Goal: Obtain resource: Obtain resource

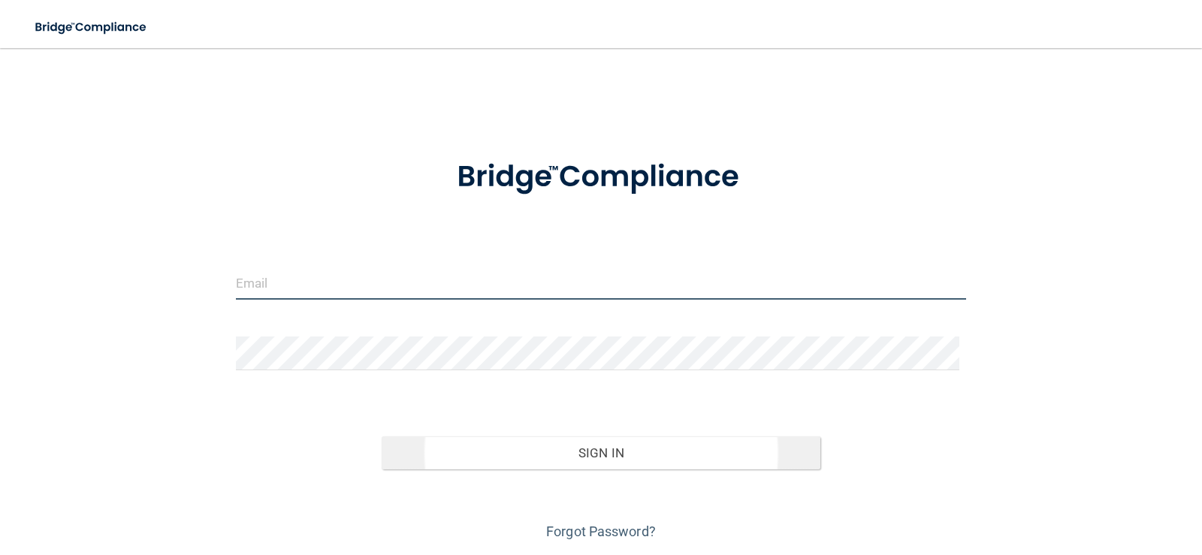
type input "[EMAIL_ADDRESS][DOMAIN_NAME]"
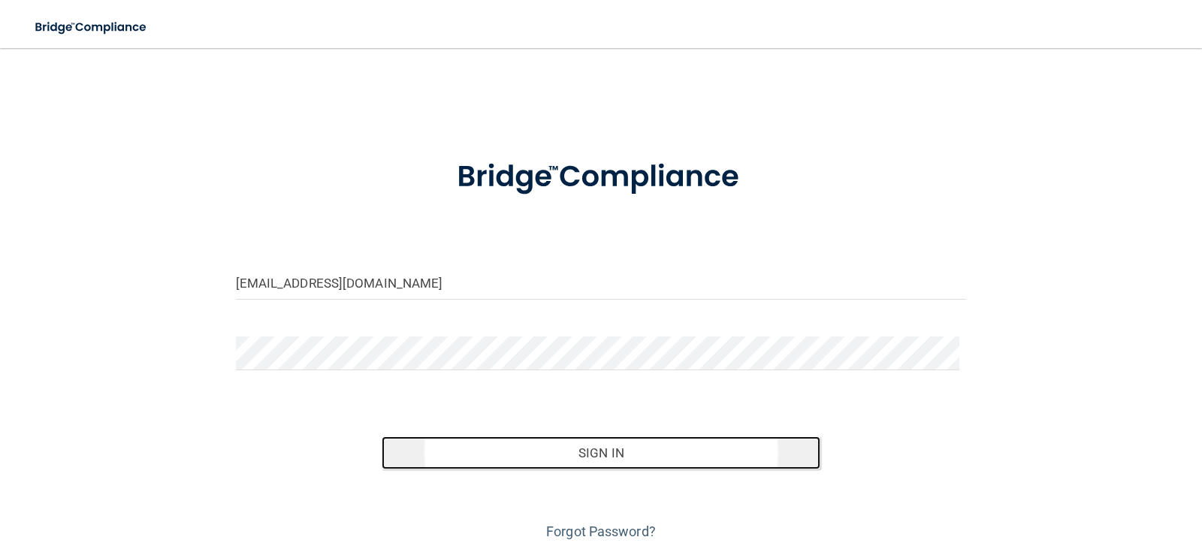
click at [659, 455] on button "Sign In" at bounding box center [601, 453] width 439 height 33
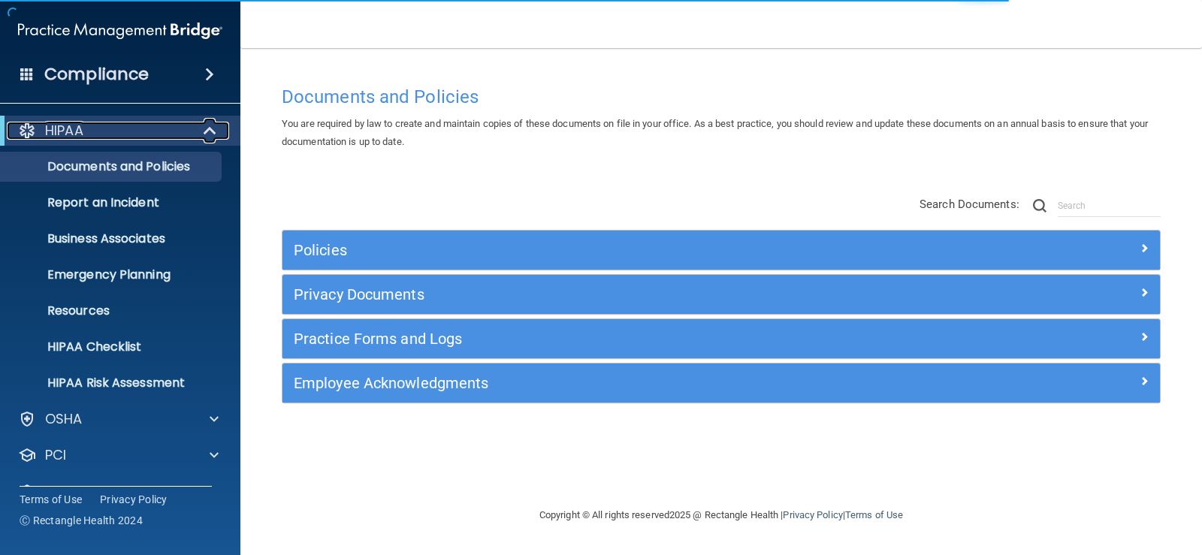
click at [153, 137] on div "HIPAA" at bounding box center [100, 131] width 186 height 18
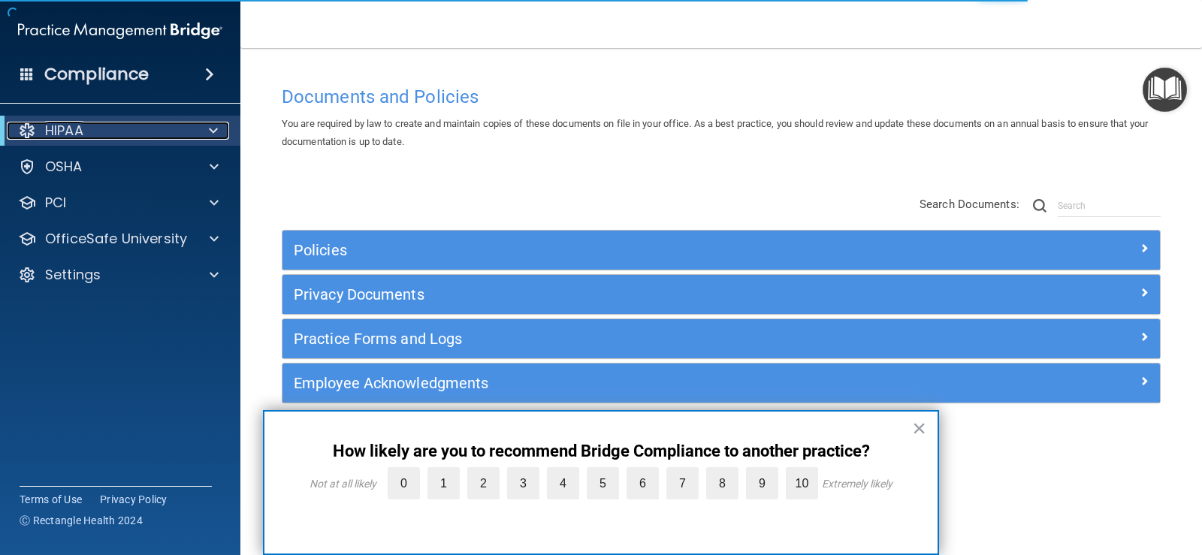
click at [153, 137] on div "HIPAA" at bounding box center [100, 131] width 186 height 18
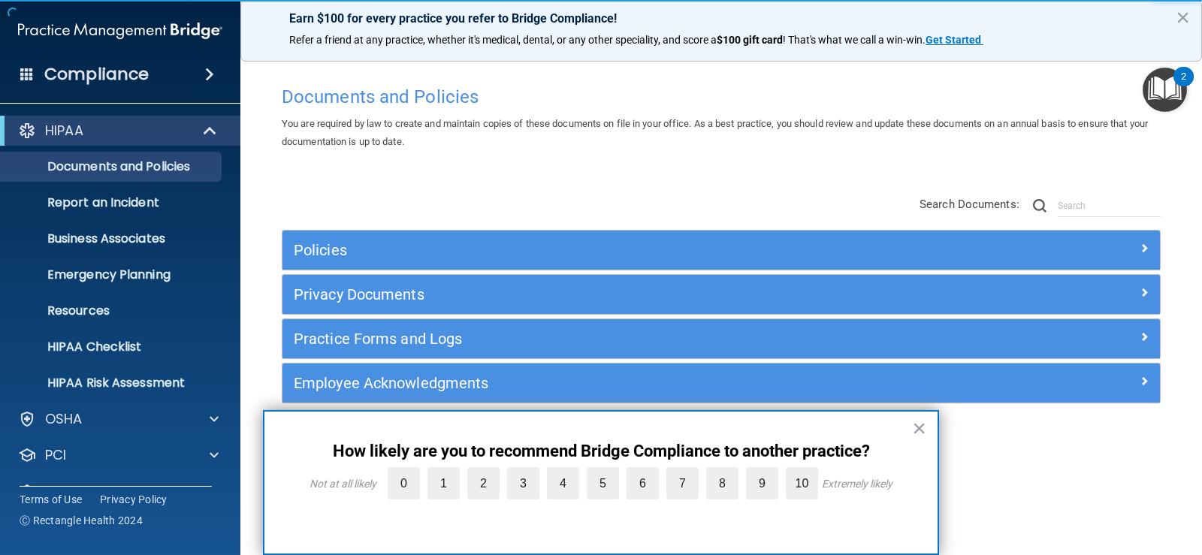
click at [923, 429] on button "×" at bounding box center [919, 428] width 14 height 24
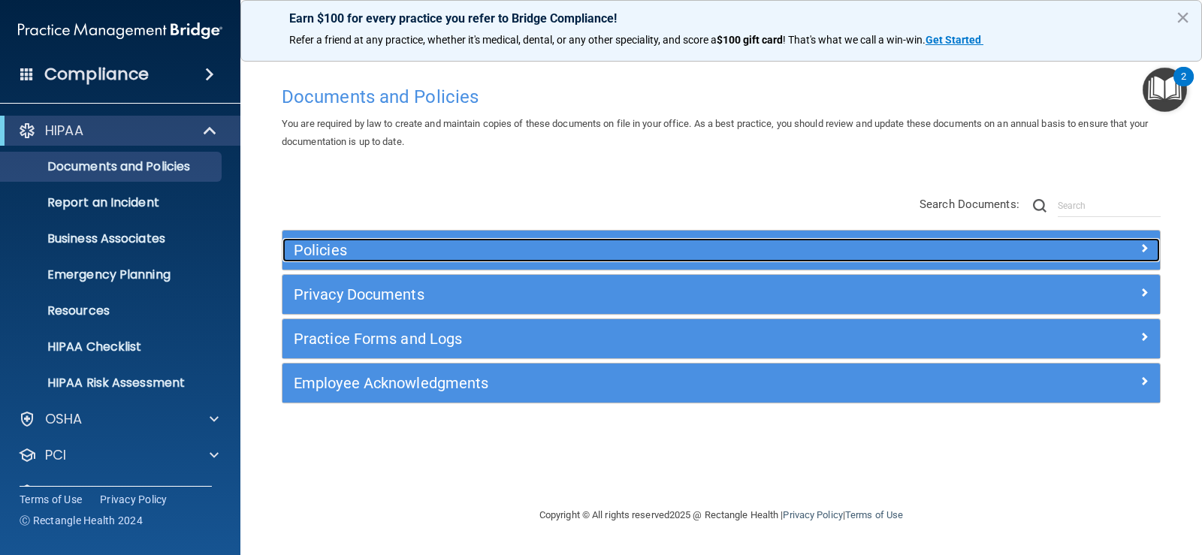
click at [408, 251] on h5 "Policies" at bounding box center [612, 250] width 636 height 17
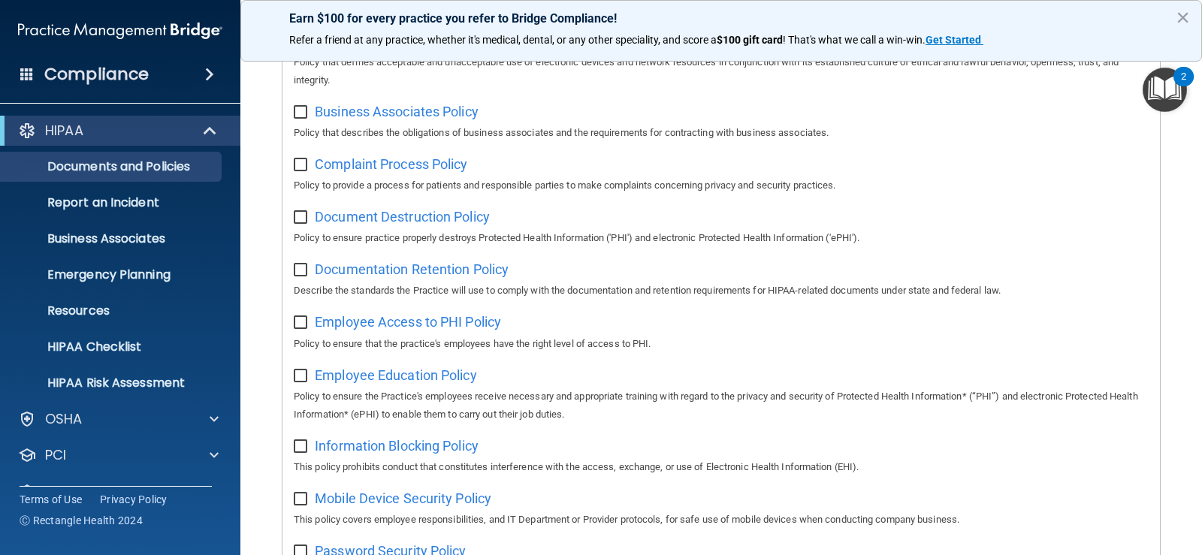
scroll to position [61, 0]
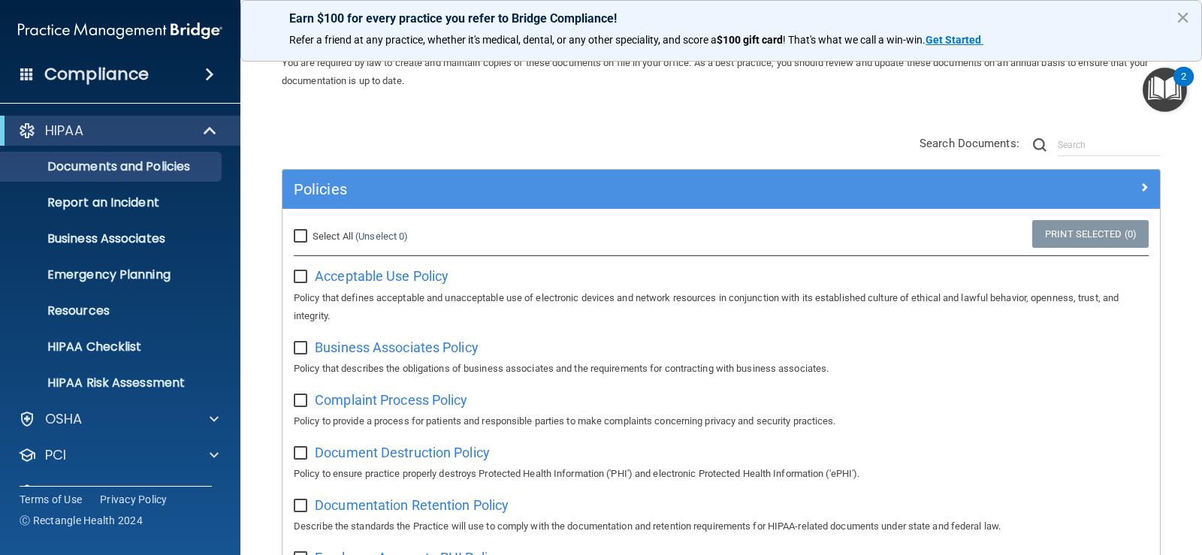
click at [304, 231] on input "Select All (Unselect 0) Unselect All" at bounding box center [302, 237] width 17 height 12
checkbox input "true"
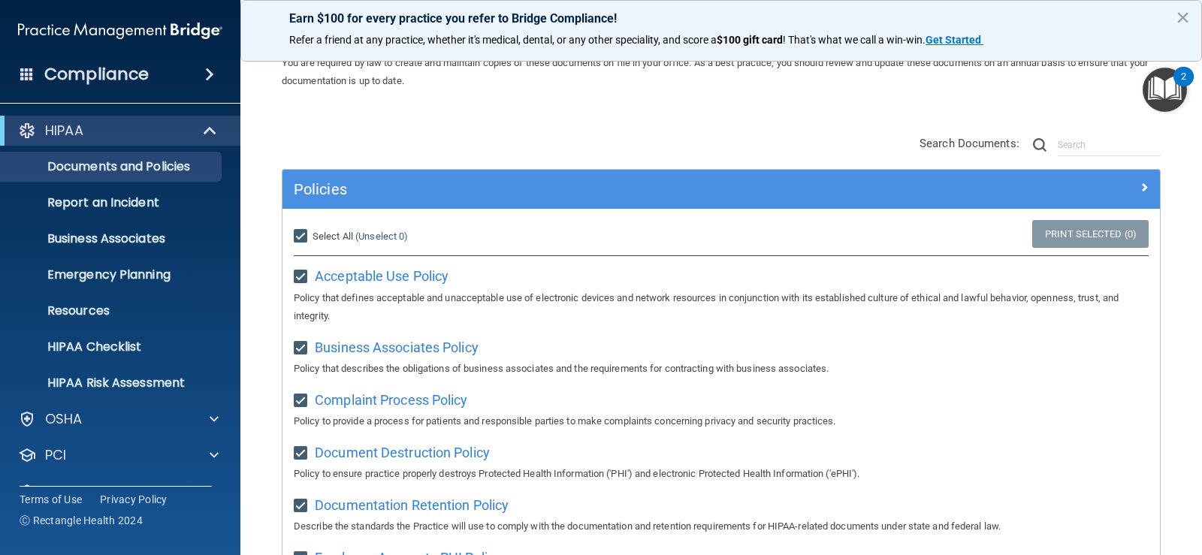
checkbox input "true"
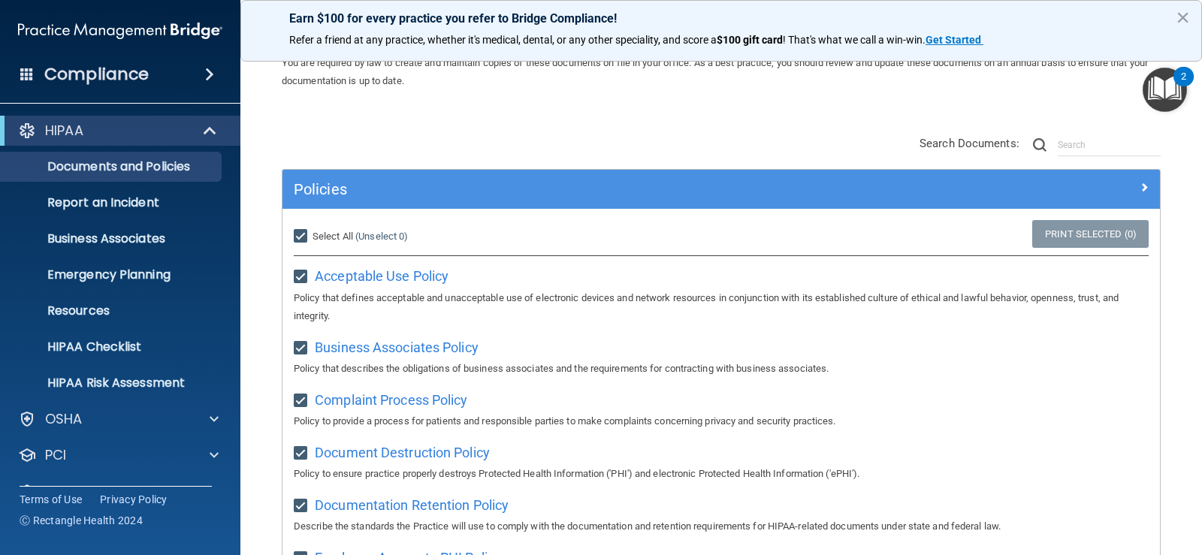
checkbox input "true"
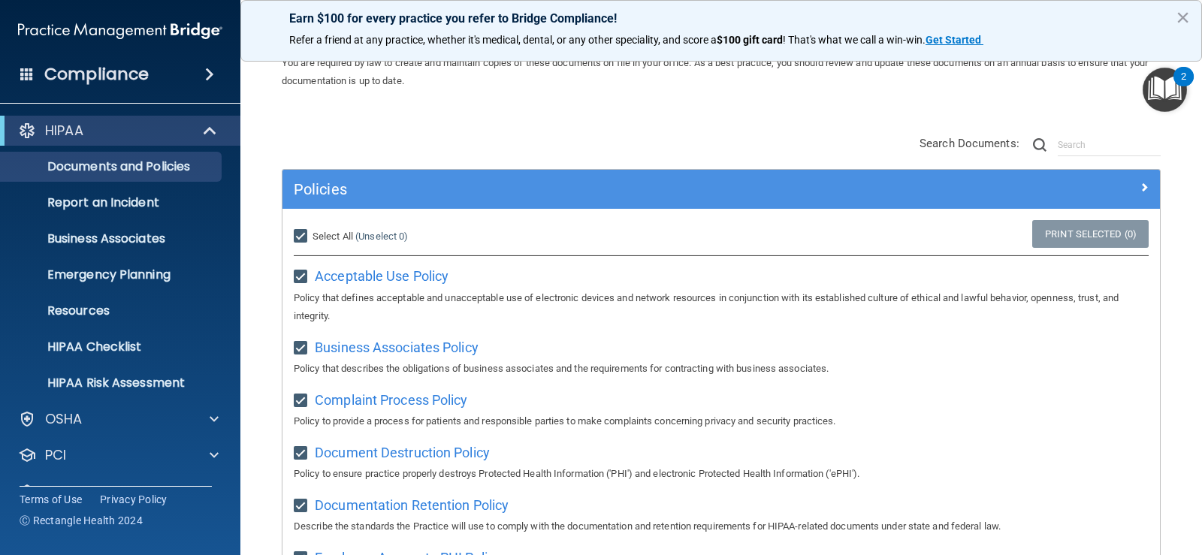
checkbox input "true"
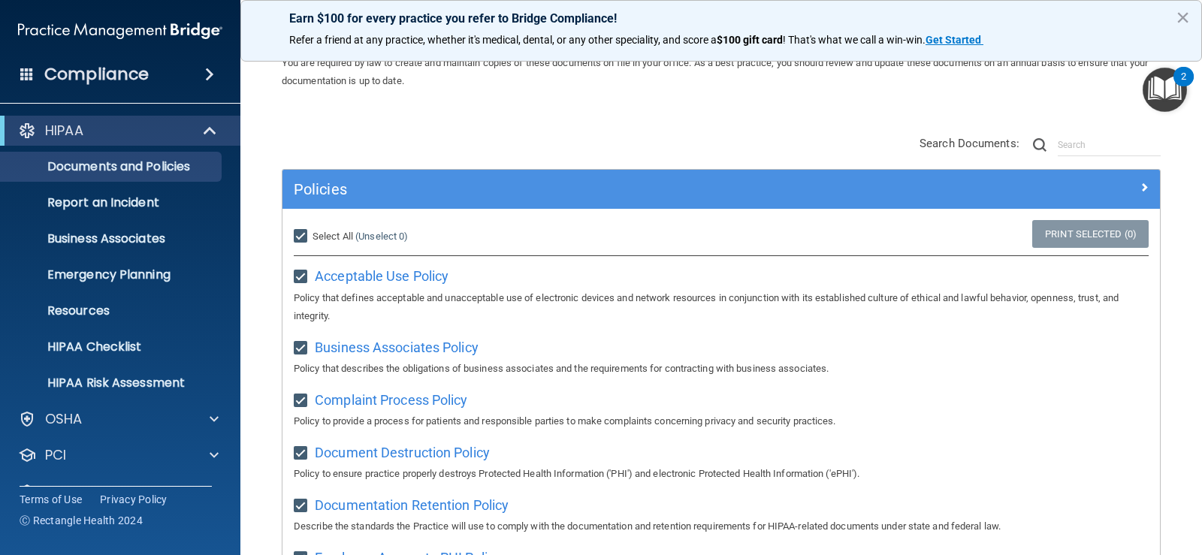
checkbox input "true"
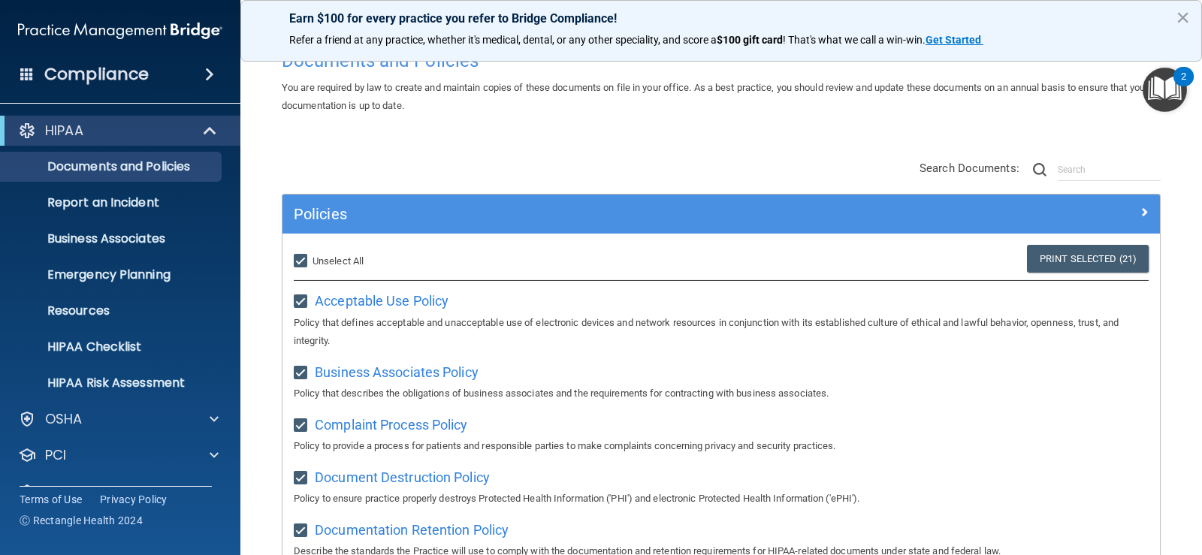
scroll to position [0, 0]
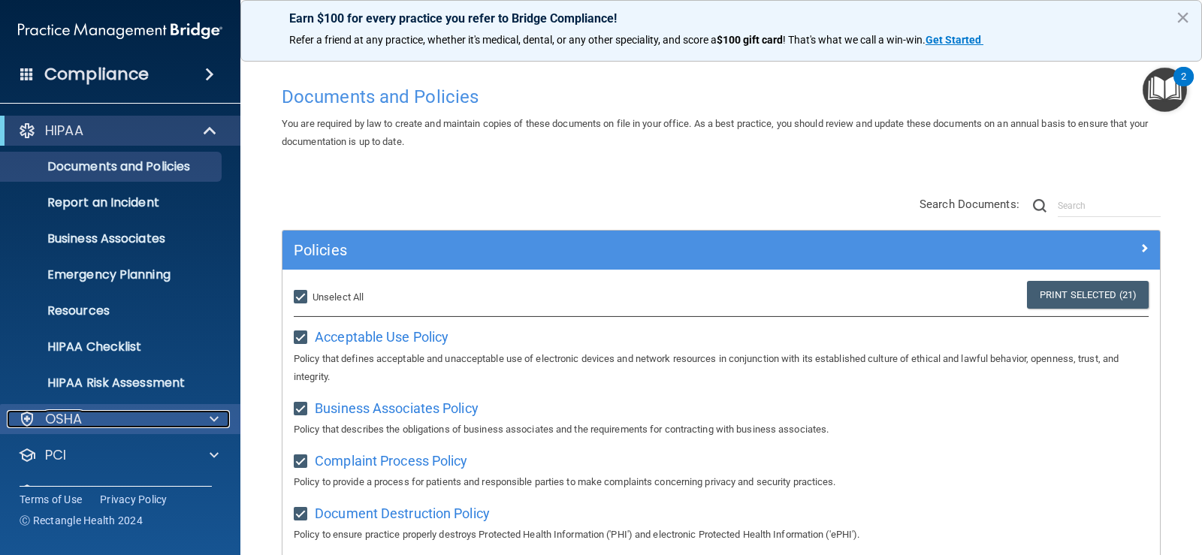
click at [139, 424] on div "OSHA" at bounding box center [100, 419] width 186 height 18
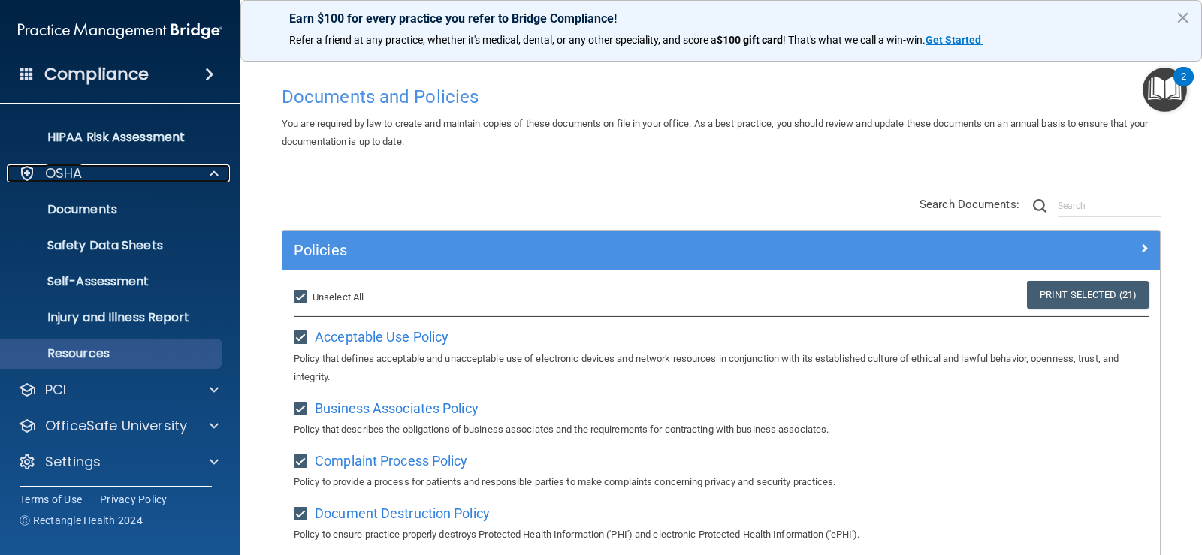
scroll to position [249, 0]
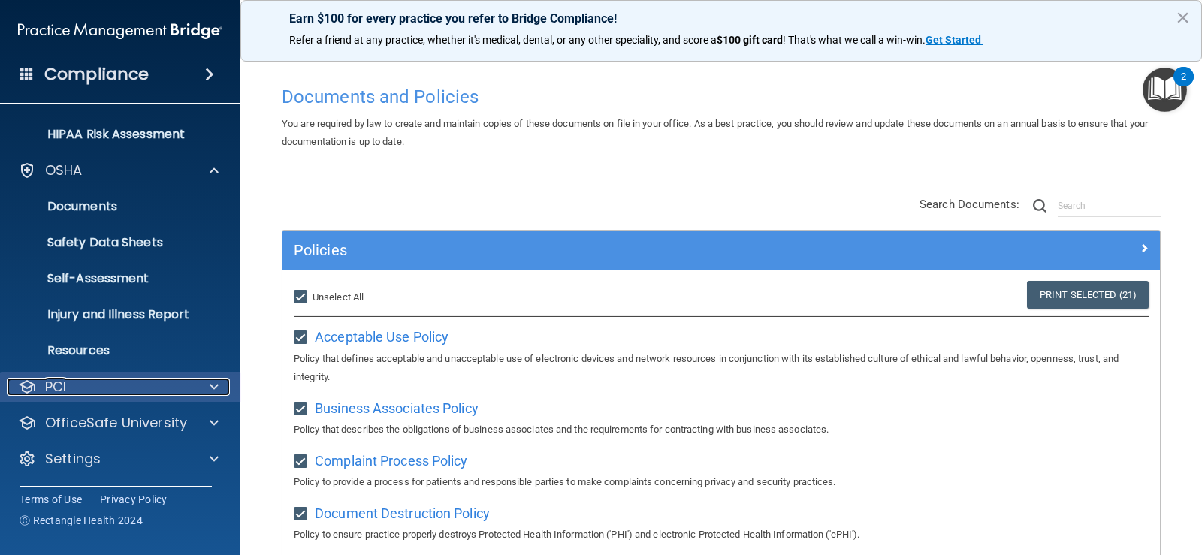
click at [130, 395] on div "PCI" at bounding box center [100, 387] width 186 height 18
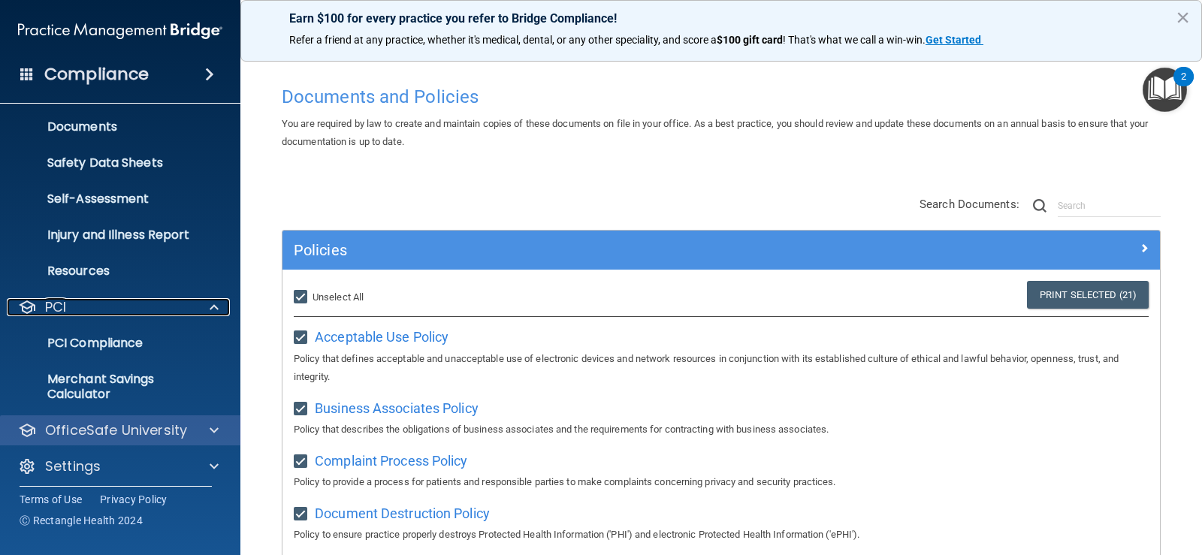
scroll to position [336, 0]
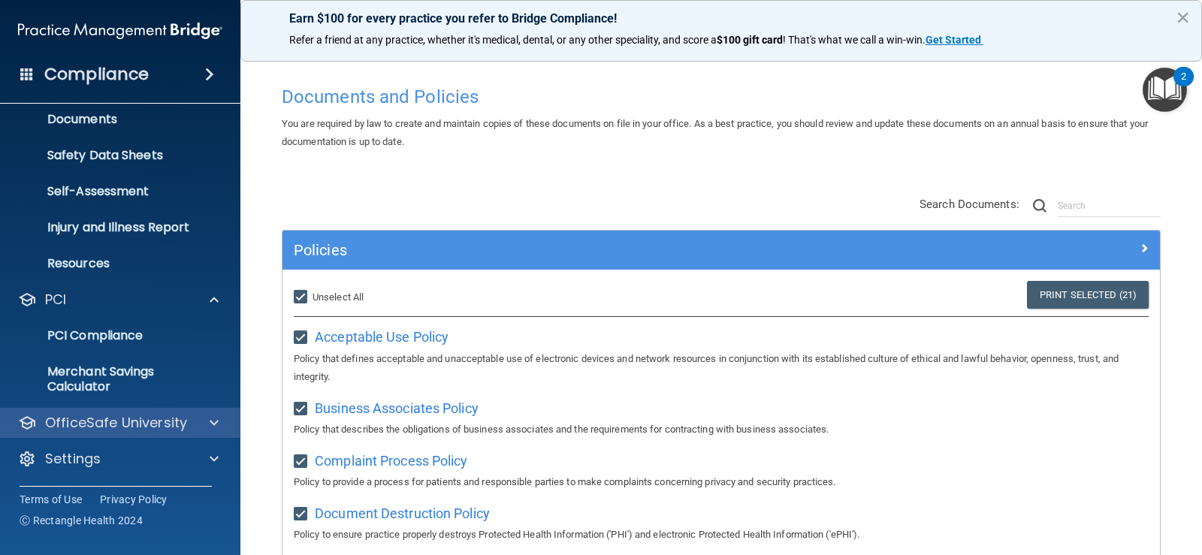
click at [170, 436] on div "OfficeSafe University" at bounding box center [120, 423] width 241 height 30
click at [217, 427] on span at bounding box center [214, 423] width 9 height 18
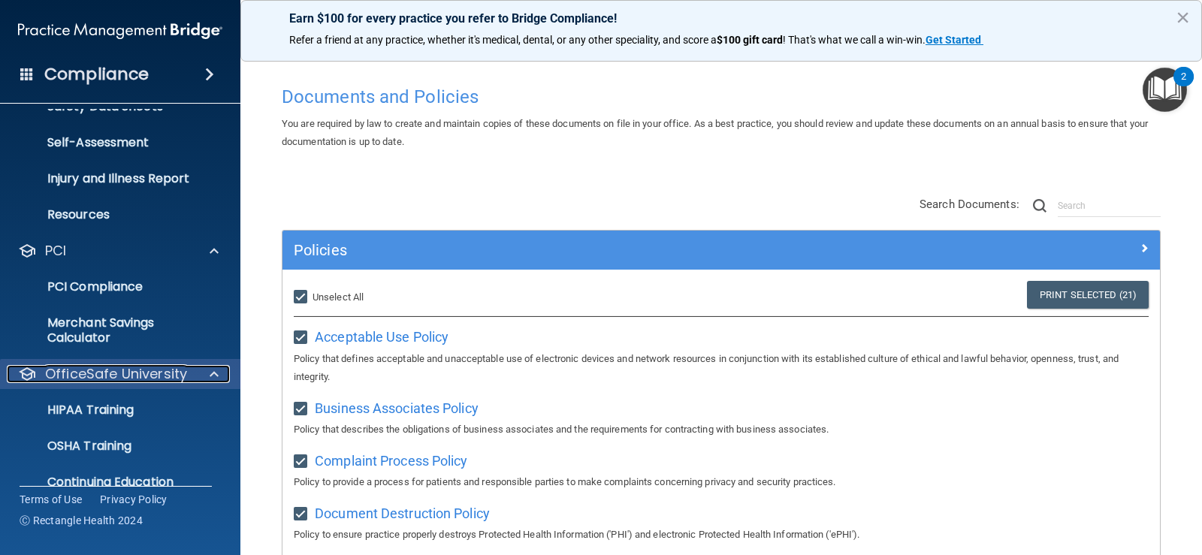
scroll to position [443, 0]
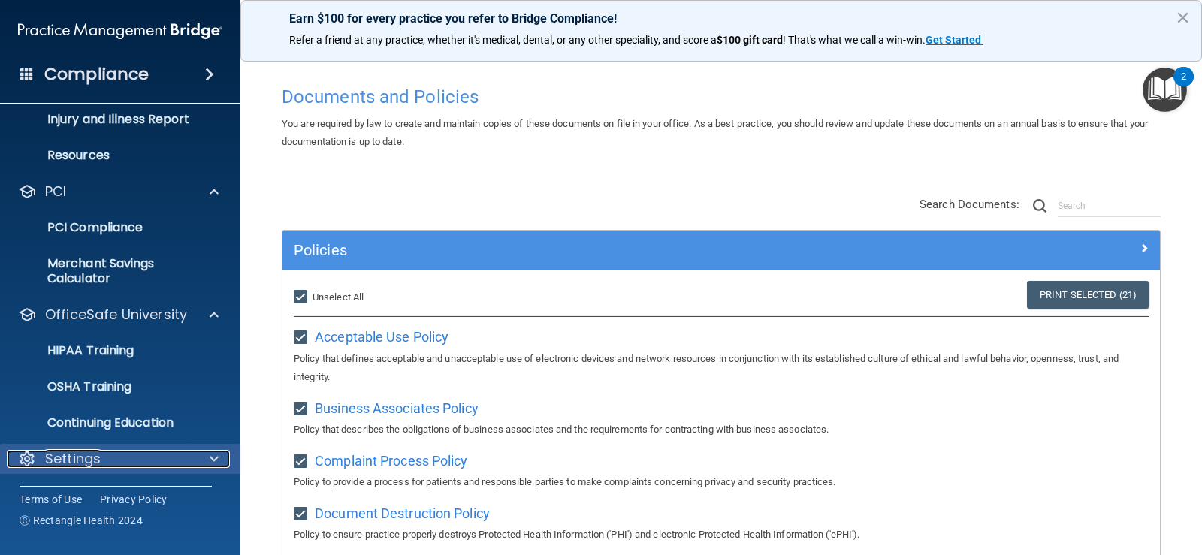
click at [179, 461] on div "Settings" at bounding box center [100, 459] width 186 height 18
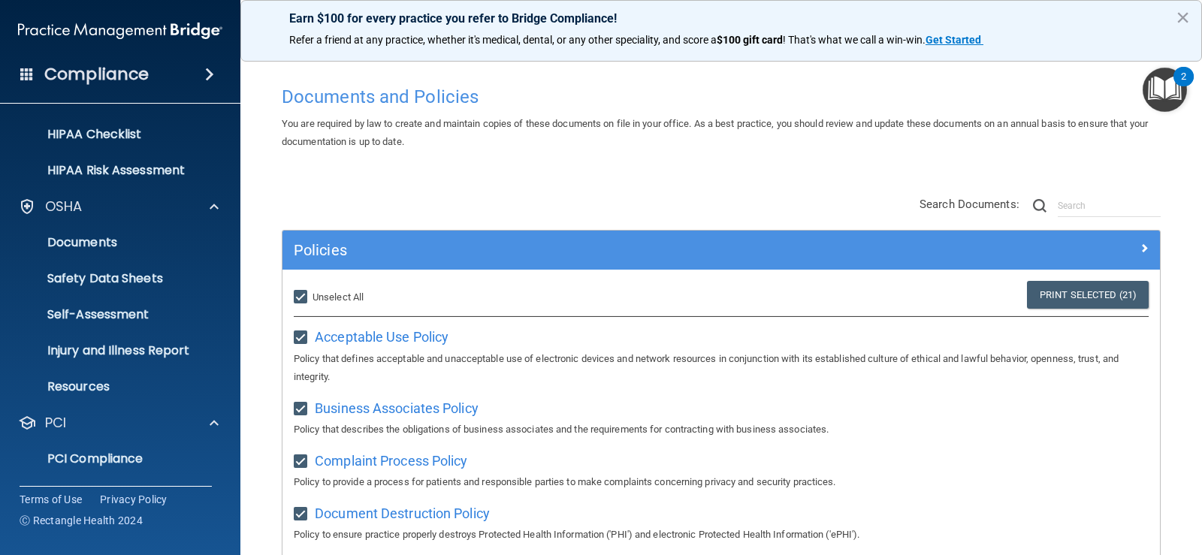
scroll to position [0, 0]
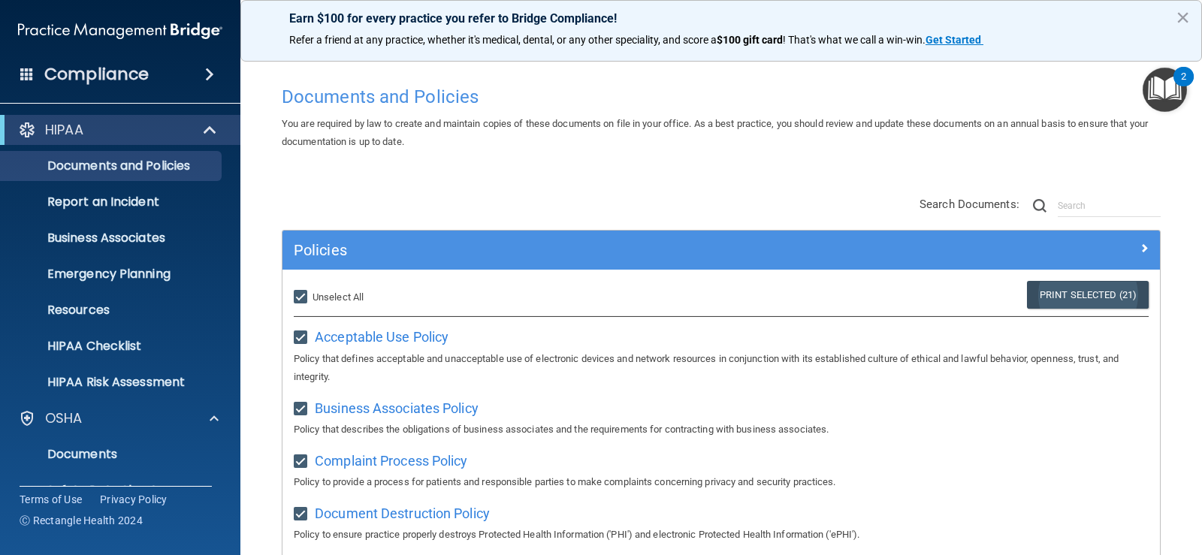
click at [1093, 301] on link "Print Selected (21)" at bounding box center [1088, 295] width 122 height 28
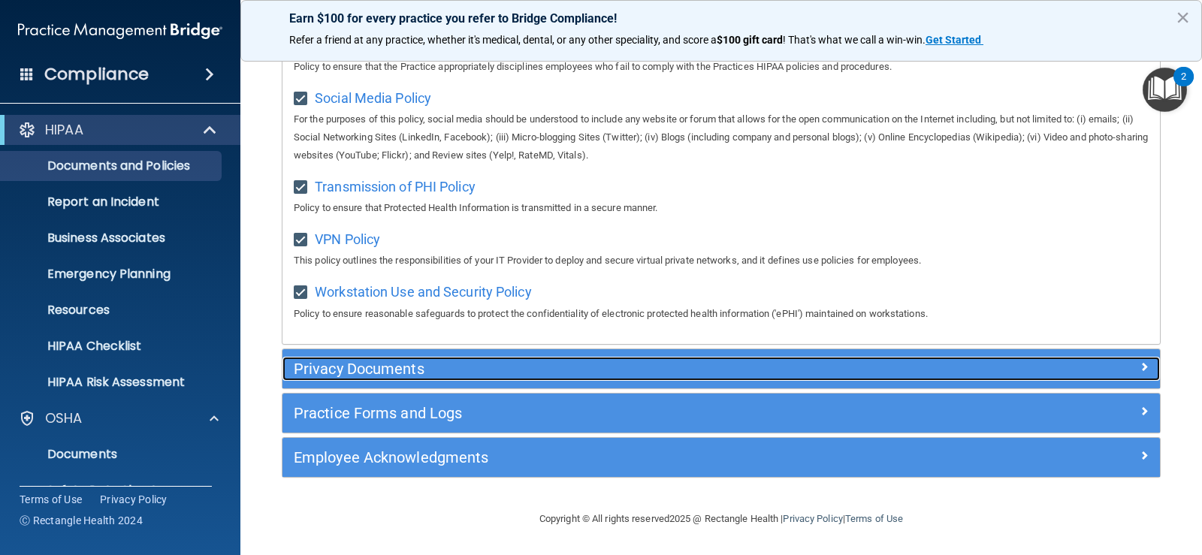
click at [406, 372] on h5 "Privacy Documents" at bounding box center [612, 369] width 636 height 17
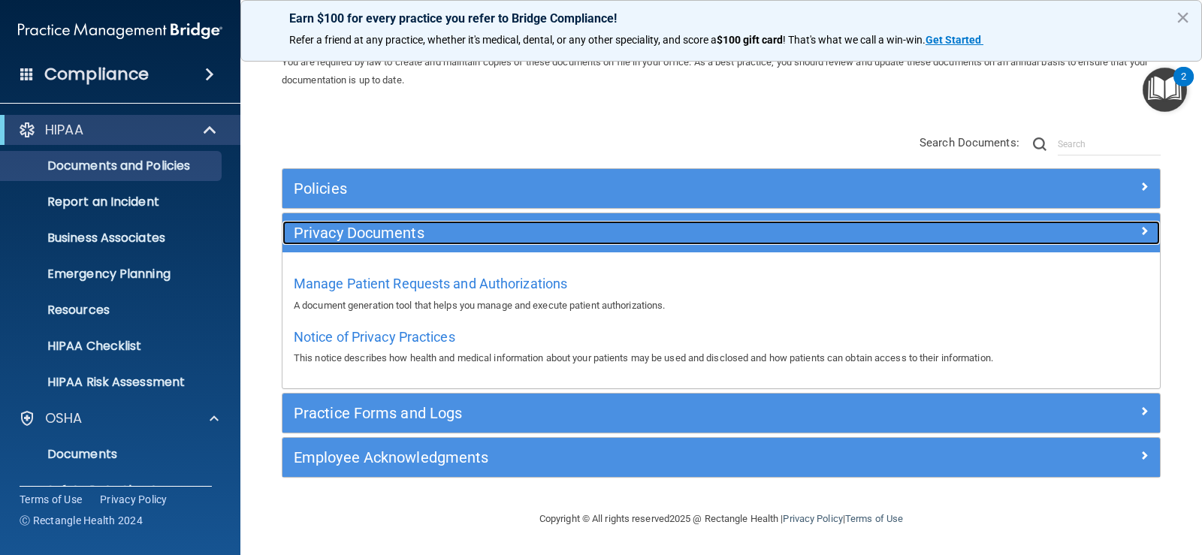
scroll to position [62, 0]
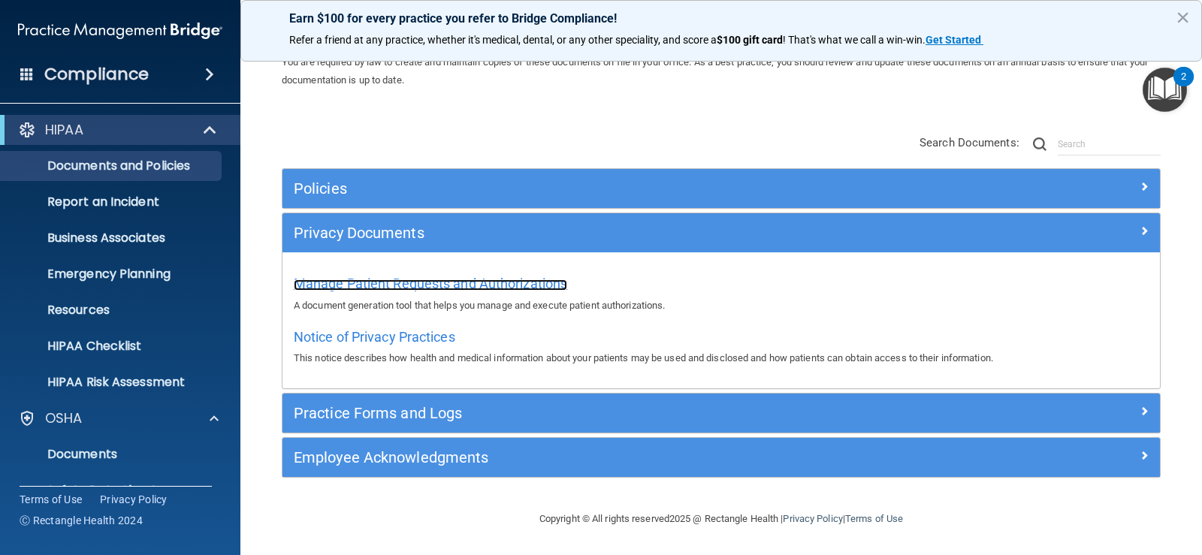
click at [425, 284] on span "Manage Patient Requests and Authorizations" at bounding box center [430, 284] width 273 height 16
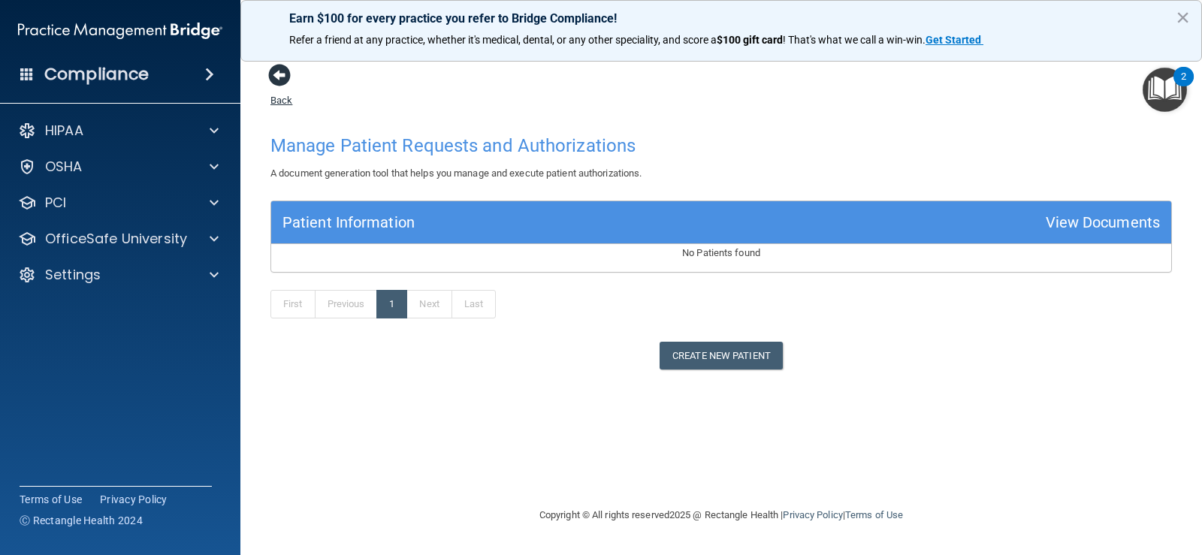
click at [280, 82] on span at bounding box center [279, 75] width 23 height 23
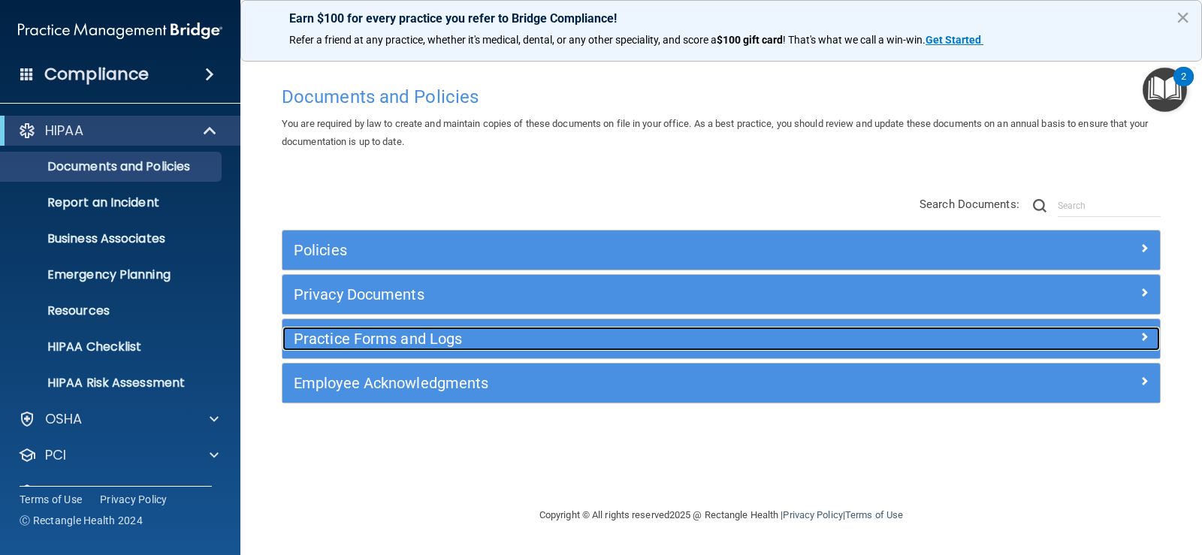
click at [474, 342] on h5 "Practice Forms and Logs" at bounding box center [612, 339] width 636 height 17
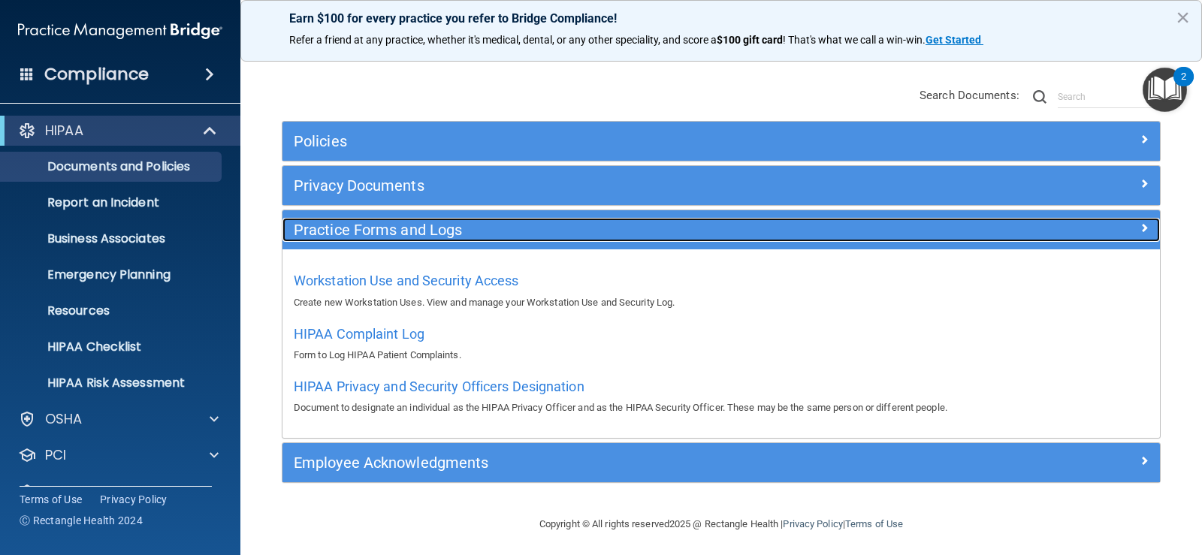
scroll to position [114, 0]
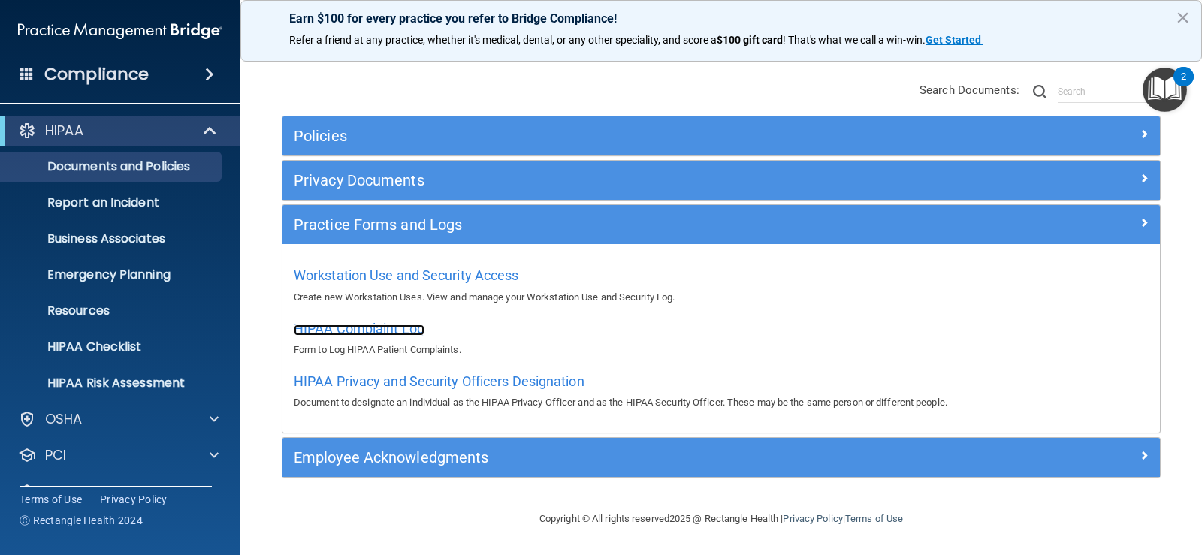
click at [392, 331] on span "HIPAA Complaint Log" at bounding box center [359, 329] width 131 height 16
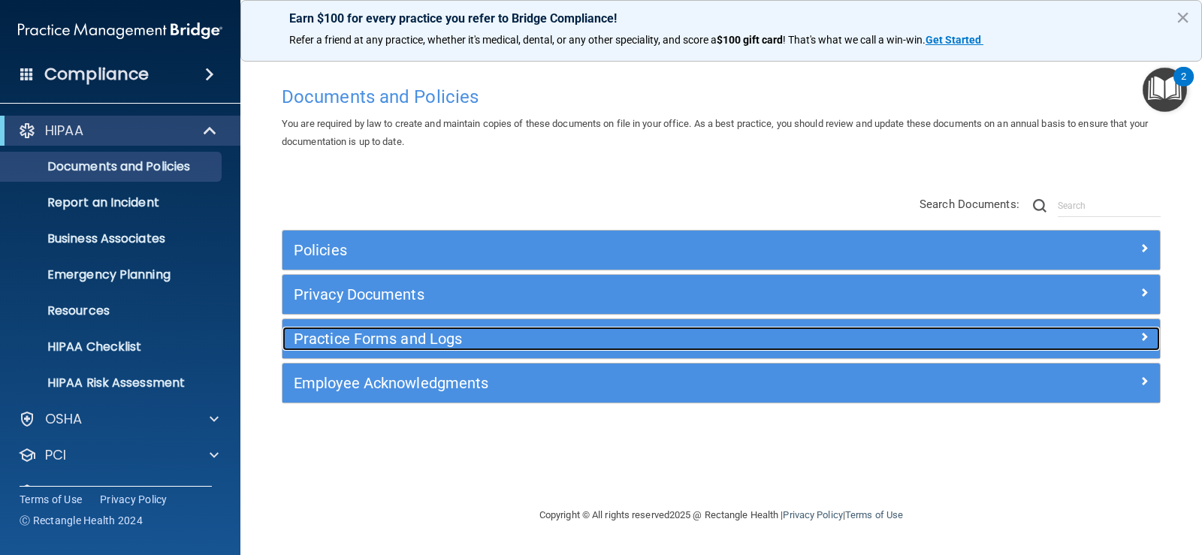
click at [414, 343] on h5 "Practice Forms and Logs" at bounding box center [612, 339] width 636 height 17
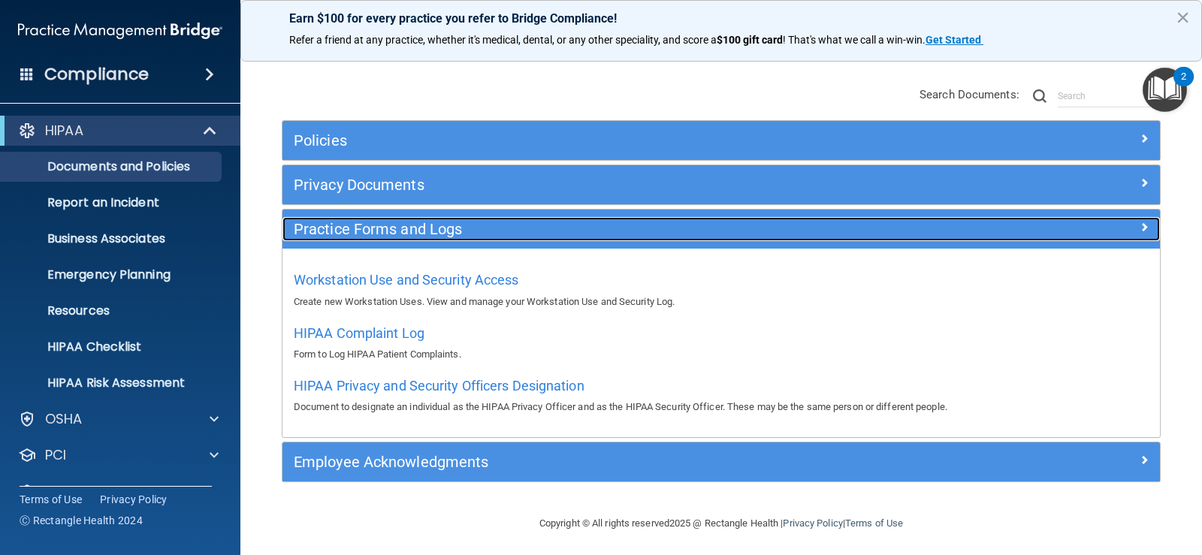
scroll to position [114, 0]
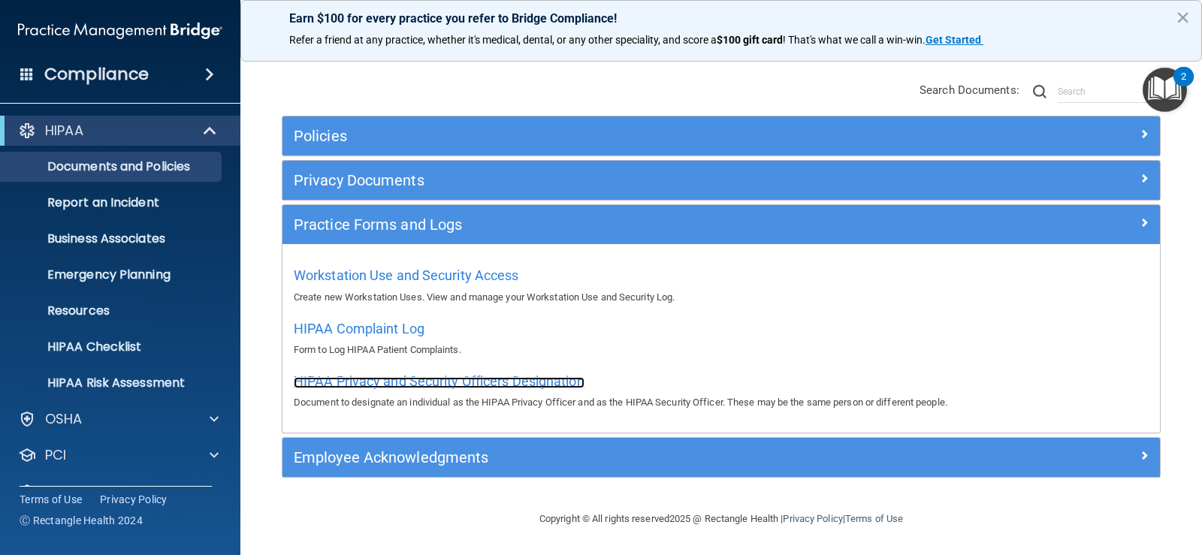
click at [476, 382] on span "HIPAA Privacy and Security Officers Designation" at bounding box center [439, 381] width 291 height 16
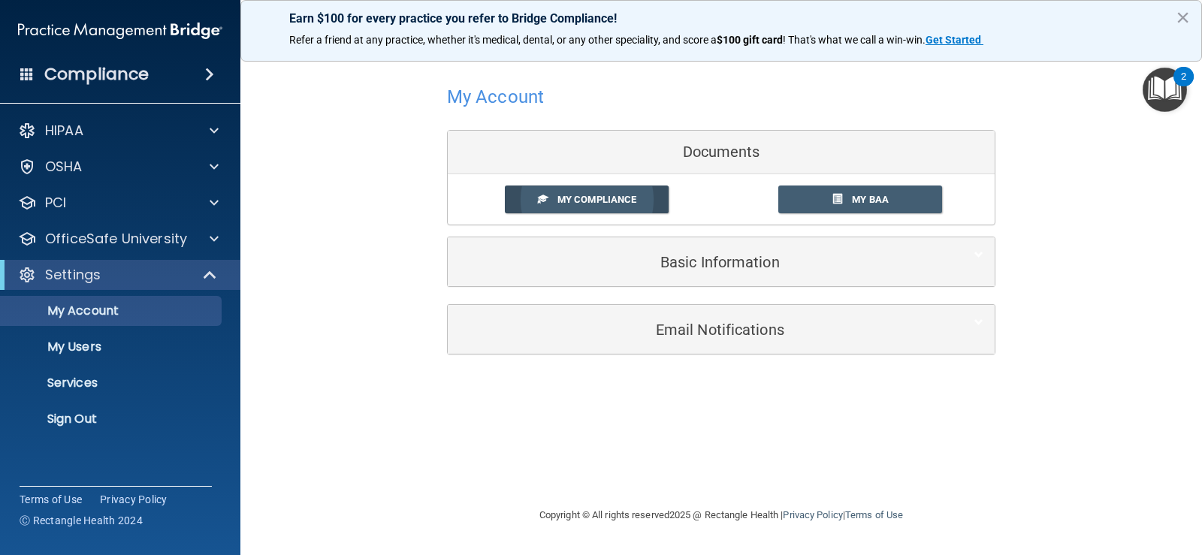
click at [621, 206] on link "My Compliance" at bounding box center [587, 200] width 165 height 28
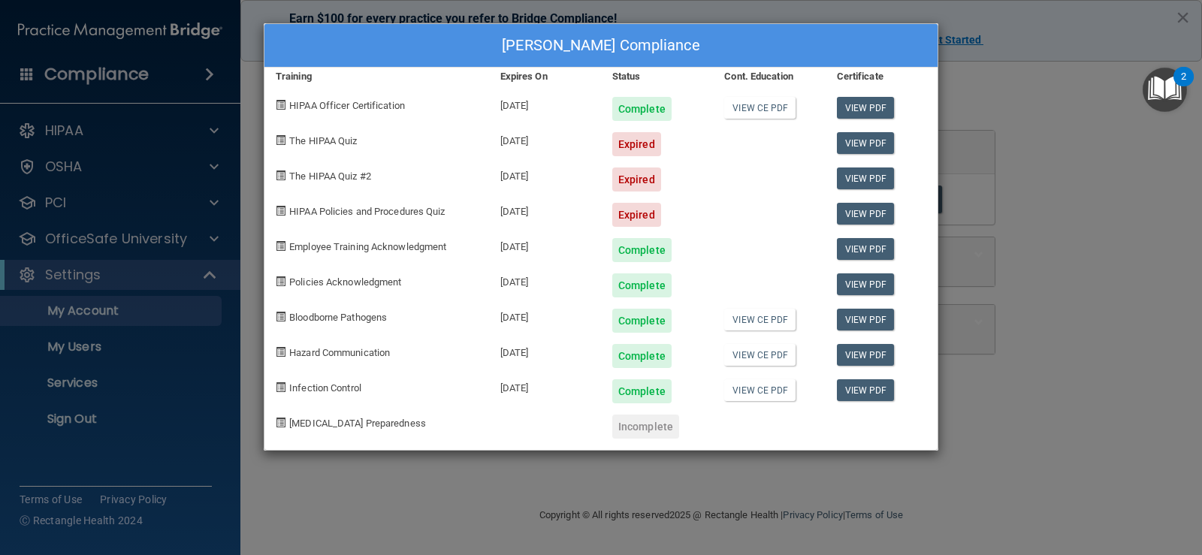
click at [1138, 219] on div "[PERSON_NAME] Compliance Training Expires On Status Cont. Education Certificate…" at bounding box center [601, 277] width 1202 height 555
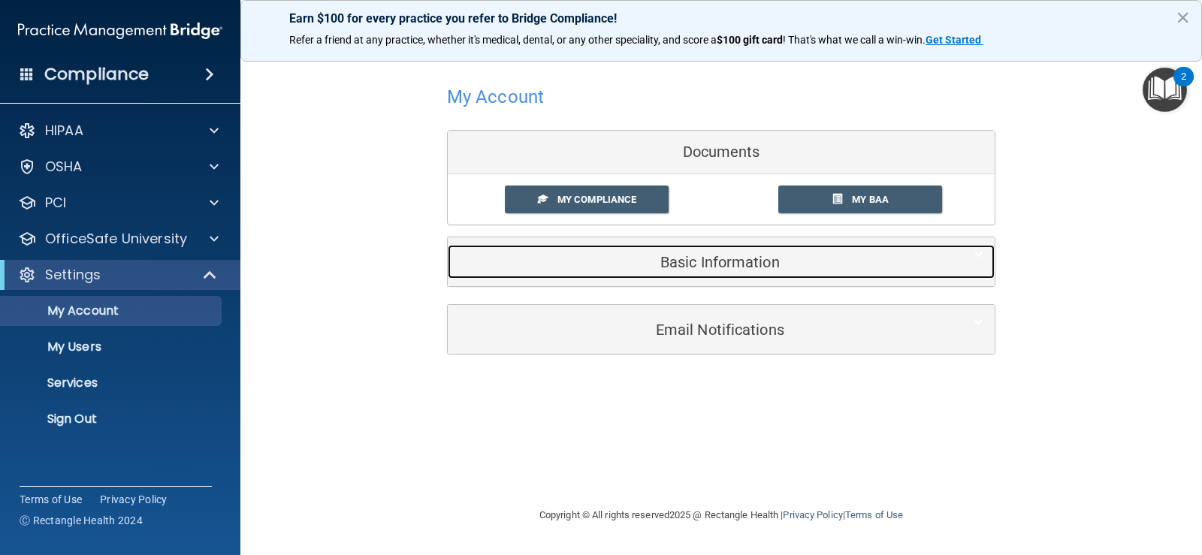
click at [739, 262] on h5 "Basic Information" at bounding box center [698, 262] width 479 height 17
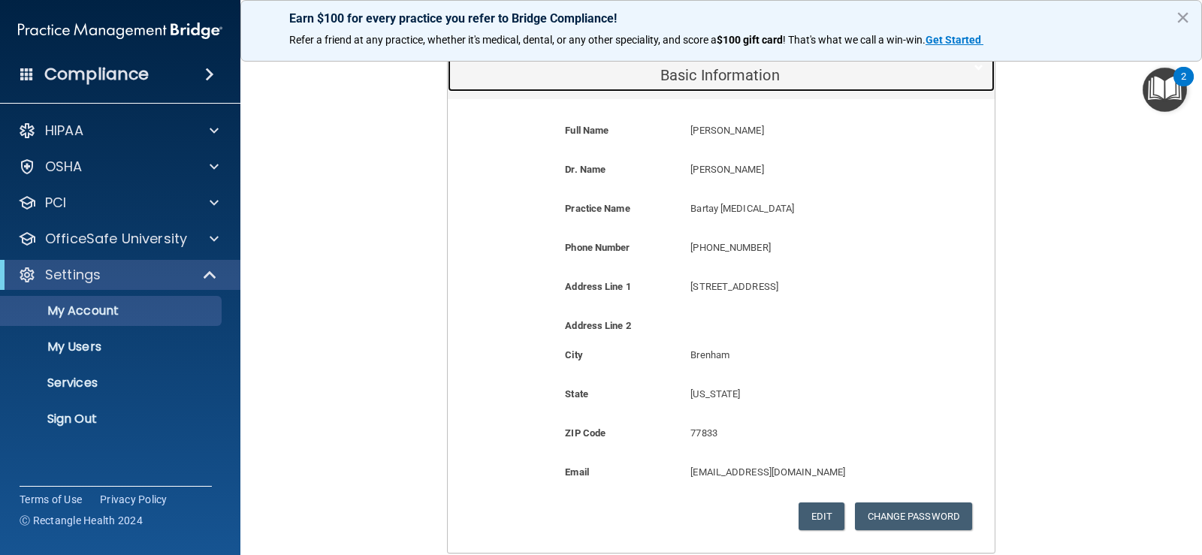
scroll to position [331, 0]
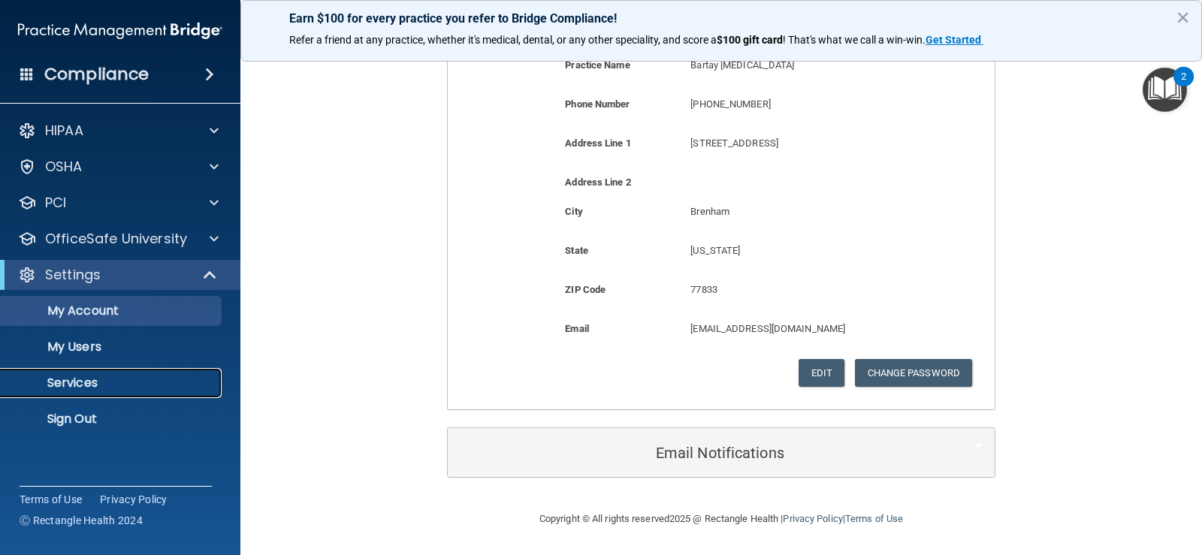
click at [89, 386] on p "Services" at bounding box center [112, 383] width 205 height 15
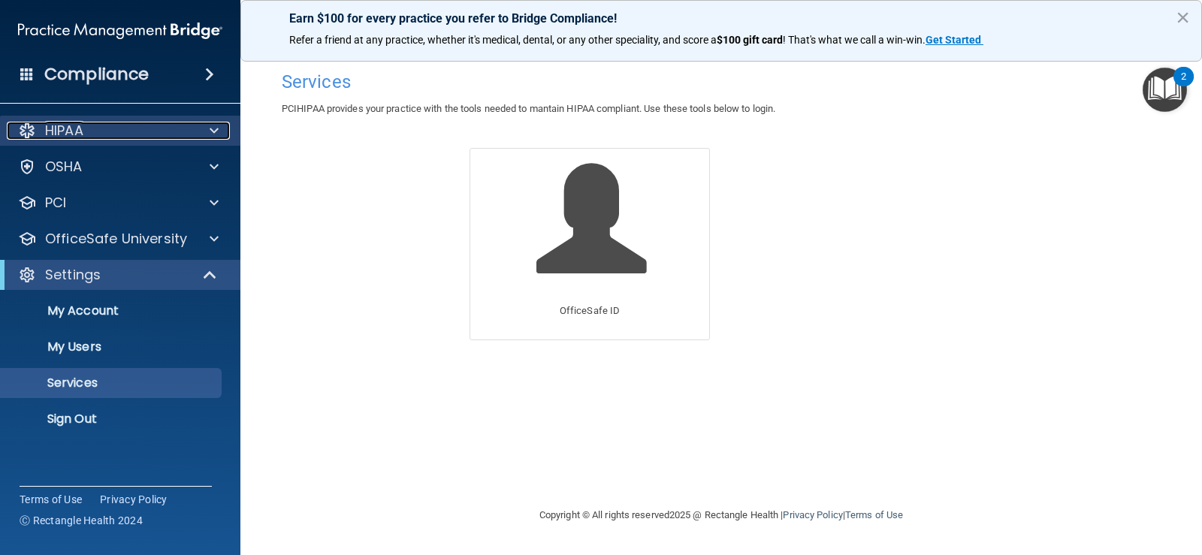
click at [98, 123] on div "HIPAA" at bounding box center [100, 131] width 186 height 18
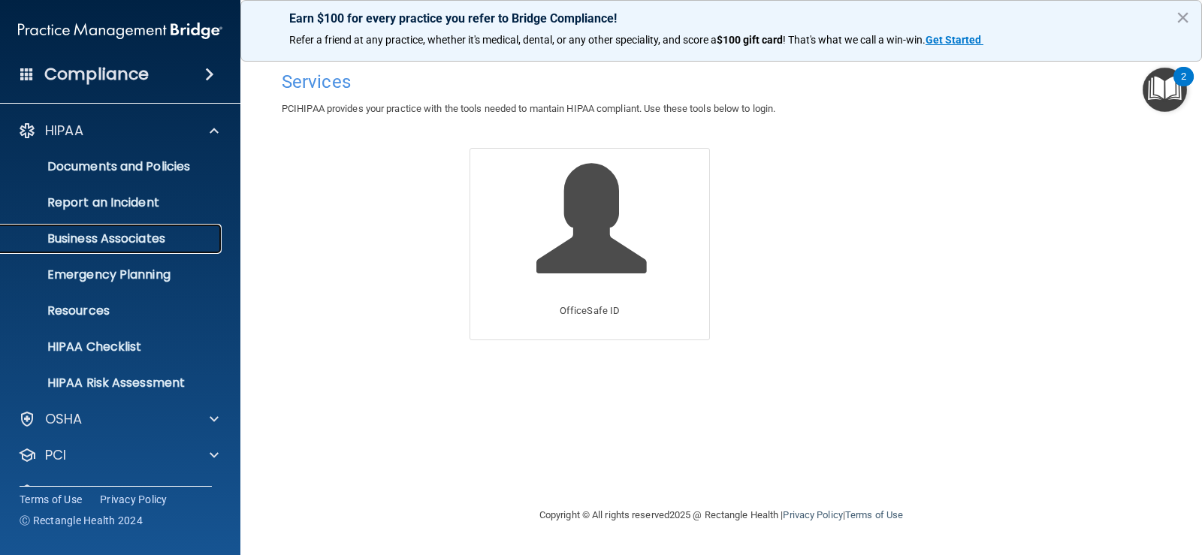
click at [123, 247] on link "Business Associates" at bounding box center [103, 239] width 237 height 30
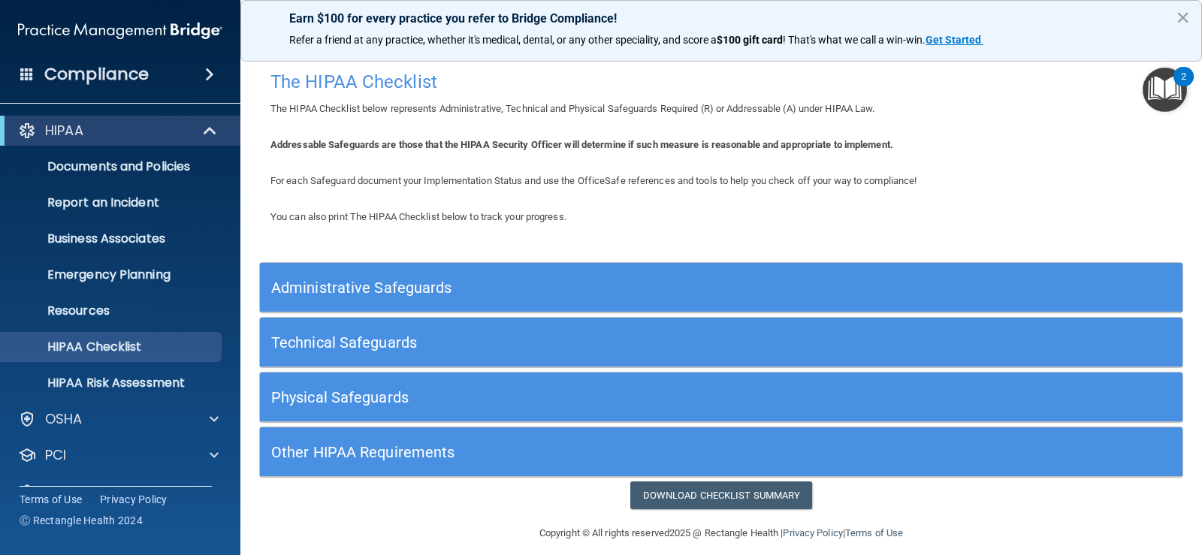
click at [396, 285] on h5 "Administrative Safeguards" at bounding box center [605, 288] width 669 height 17
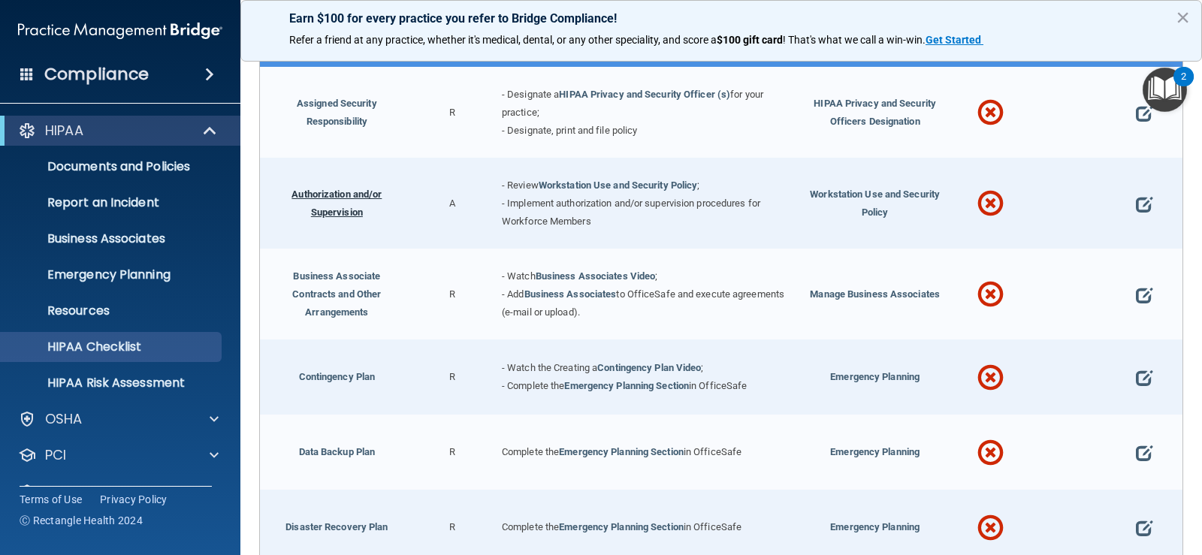
scroll to position [225, 0]
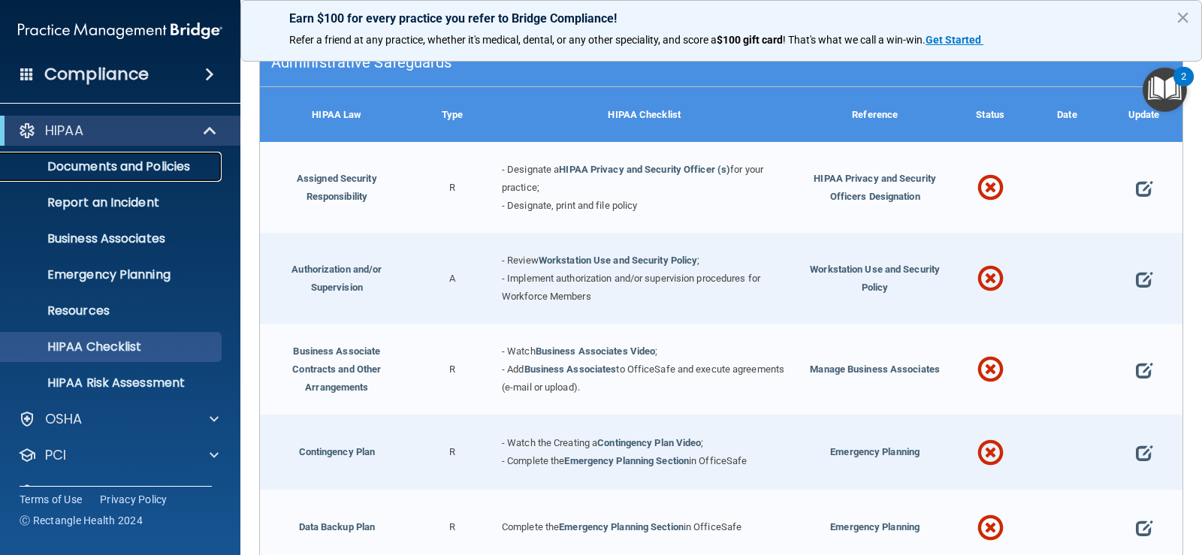
click at [161, 159] on p "Documents and Policies" at bounding box center [112, 166] width 205 height 15
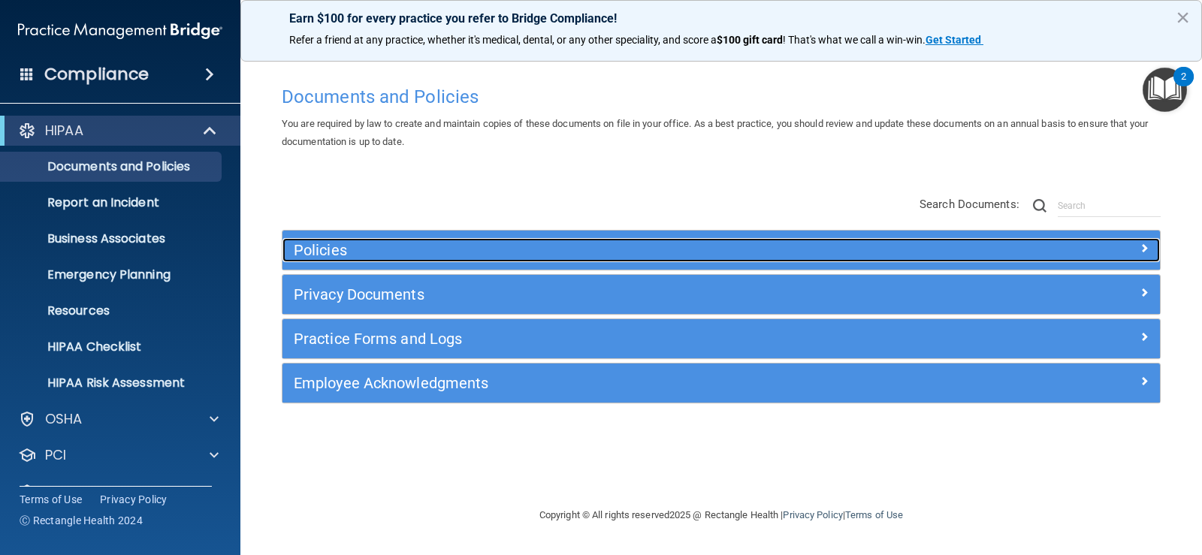
click at [341, 253] on h5 "Policies" at bounding box center [612, 250] width 636 height 17
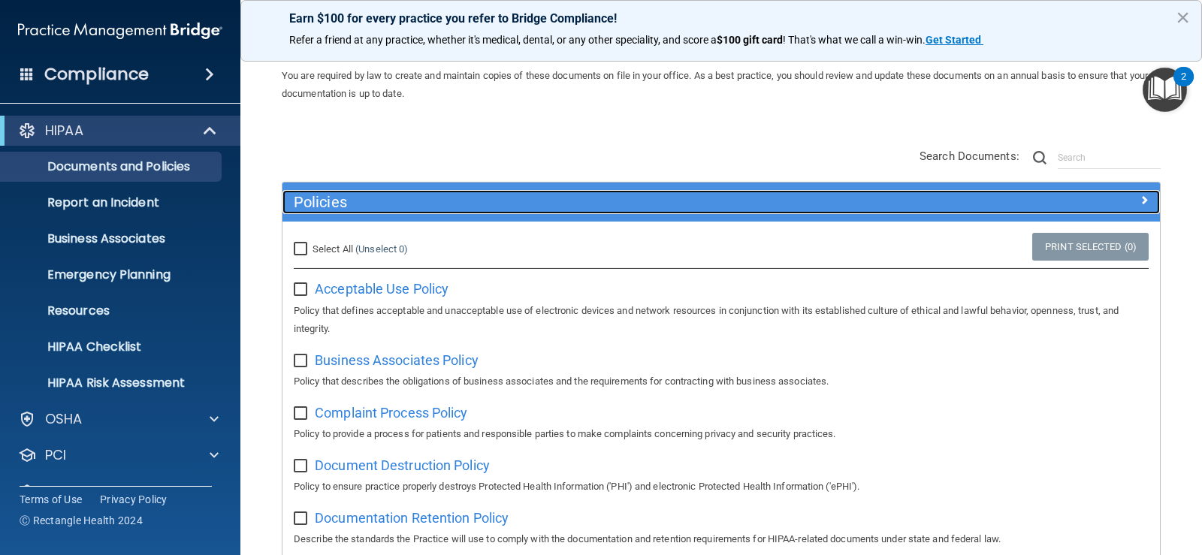
scroll to position [75, 0]
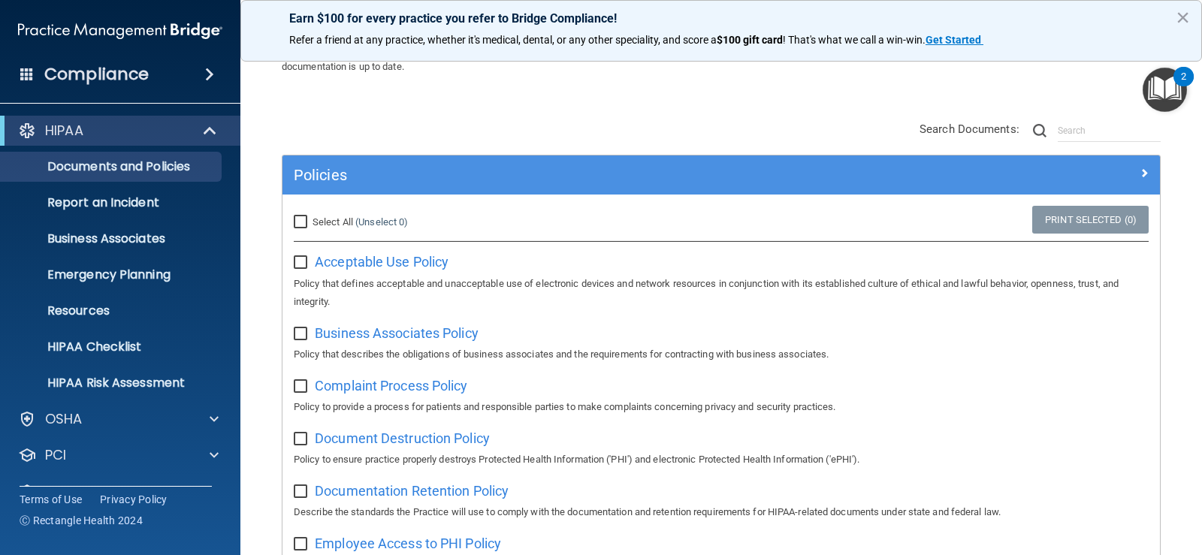
click at [304, 331] on input "checkbox" at bounding box center [302, 334] width 17 height 12
checkbox input "true"
click at [1083, 222] on link "Print Selected (1)" at bounding box center [1090, 220] width 116 height 28
